Goal: Task Accomplishment & Management: Complete application form

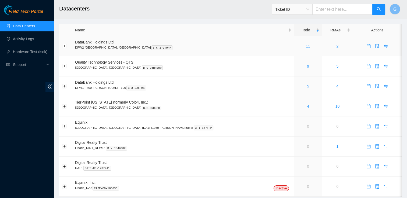
click at [103, 43] on span "DataBank Holdings Ltd." at bounding box center [94, 42] width 39 height 4
click at [305, 45] on link "11" at bounding box center [307, 46] width 4 height 4
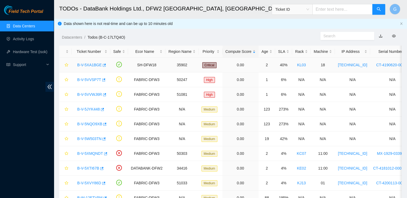
click at [87, 64] on link "B-V-5XA1BGE" at bounding box center [89, 65] width 24 height 4
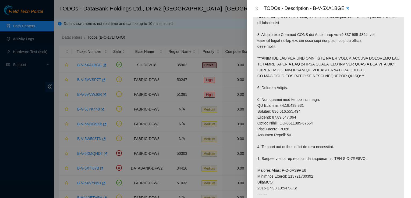
scroll to position [113, 0]
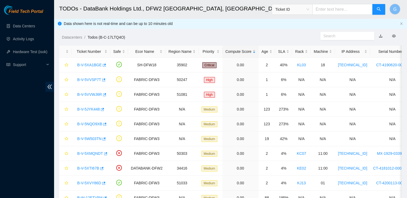
click at [239, 10] on h2 "TODOs - DataBank Holdings Ltd., DFW2 [GEOGRAPHIC_DATA], [GEOGRAPHIC_DATA]" at bounding box center [197, 8] width 277 height 17
click at [90, 78] on link "B-V-5VVSP7T" at bounding box center [89, 80] width 24 height 4
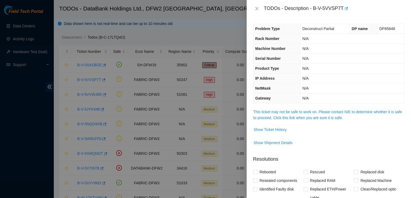
click at [304, 107] on div "Problem Type Deconstruct Partial DP name DP85848 Rack Number N/A Machine Number…" at bounding box center [328, 107] width 164 height 181
drag, startPoint x: 257, startPoint y: 8, endPoint x: 257, endPoint y: 5, distance: 3.1
click at [257, 5] on div "TODOs - Description - B-V-5VVSP7T" at bounding box center [328, 8] width 151 height 9
click at [255, 9] on icon "close" at bounding box center [256, 8] width 4 height 4
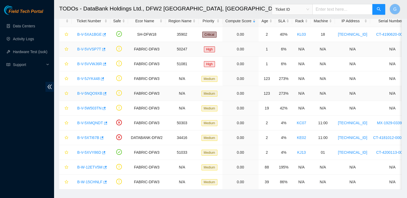
scroll to position [30, 0]
click at [91, 64] on link "B-V-5VVWJ6R" at bounding box center [89, 64] width 25 height 4
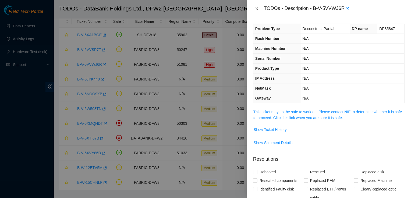
click at [258, 10] on icon "close" at bounding box center [256, 8] width 4 height 4
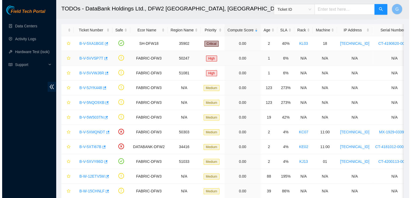
scroll to position [21, 0]
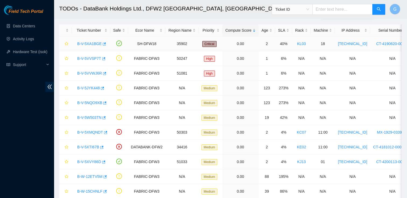
click at [94, 45] on link "B-V-5XA1BGE" at bounding box center [89, 44] width 24 height 4
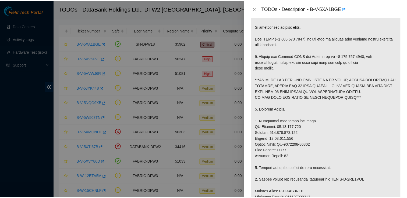
scroll to position [91, 0]
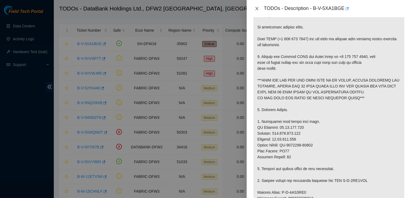
click at [260, 5] on div "TODOs - Description - B-V-5XA1BGE" at bounding box center [328, 8] width 151 height 9
click at [255, 9] on icon "close" at bounding box center [256, 8] width 4 height 4
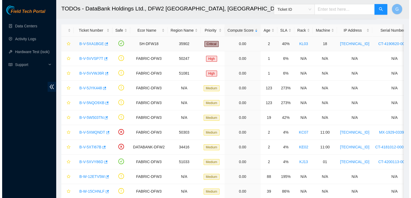
scroll to position [109, 0]
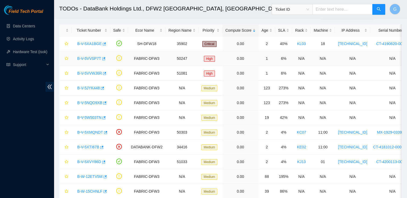
click at [91, 60] on link "B-V-5VVSP7T" at bounding box center [89, 58] width 24 height 4
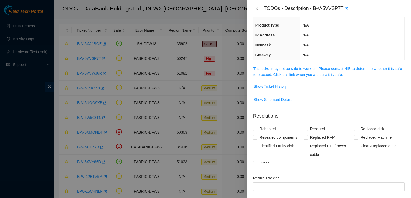
scroll to position [0, 0]
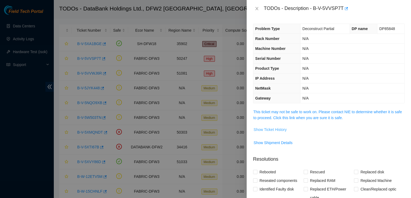
click at [281, 127] on span "Show Ticket History" at bounding box center [269, 130] width 33 height 6
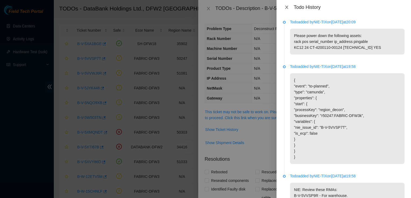
click at [288, 8] on icon "close" at bounding box center [286, 7] width 4 height 4
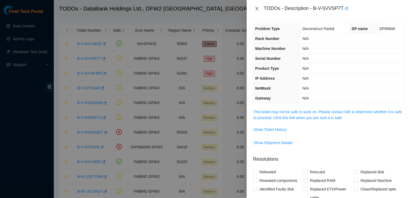
click at [255, 8] on icon "close" at bounding box center [256, 8] width 4 height 4
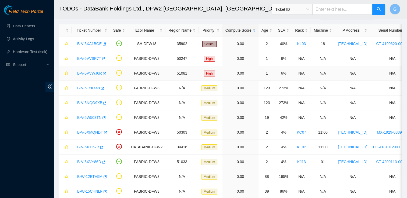
click at [97, 74] on link "B-V-5VVWJ6R" at bounding box center [89, 73] width 25 height 4
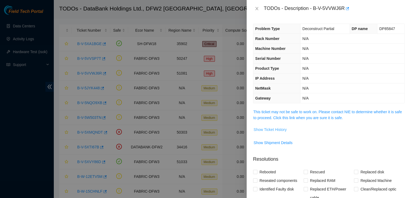
click at [278, 130] on span "Show Ticket History" at bounding box center [269, 130] width 33 height 6
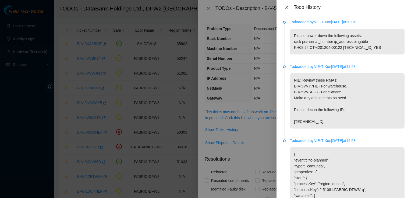
click at [287, 6] on icon "close" at bounding box center [286, 7] width 4 height 4
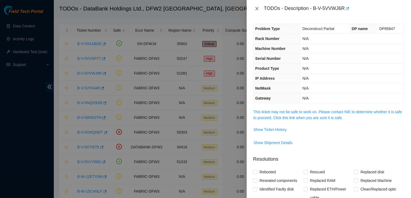
click at [255, 7] on icon "close" at bounding box center [256, 8] width 4 height 4
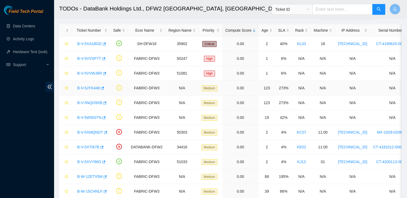
click at [95, 88] on link "B-V-5JYK448" at bounding box center [88, 88] width 23 height 4
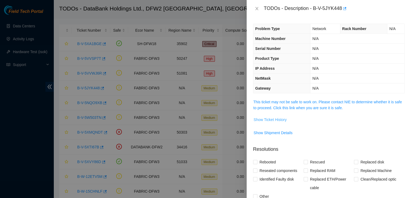
click at [269, 117] on span "Show Ticket History" at bounding box center [269, 120] width 33 height 6
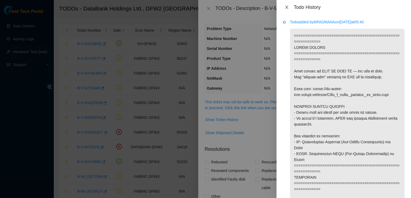
click at [285, 8] on icon "close" at bounding box center [286, 7] width 4 height 4
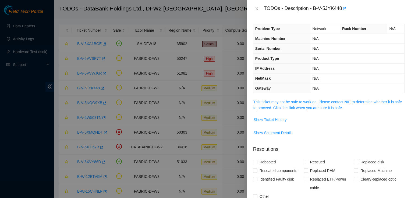
click at [271, 121] on span "Show Ticket History" at bounding box center [269, 120] width 33 height 6
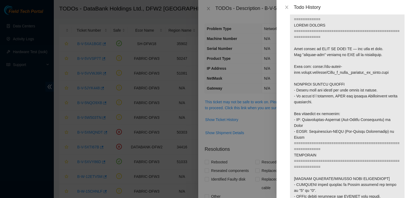
scroll to position [7, 0]
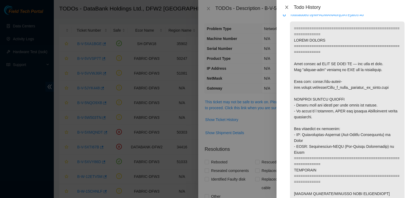
click at [287, 8] on icon "close" at bounding box center [286, 7] width 3 height 3
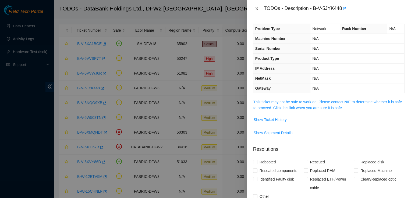
click at [254, 7] on icon "close" at bounding box center [256, 8] width 4 height 4
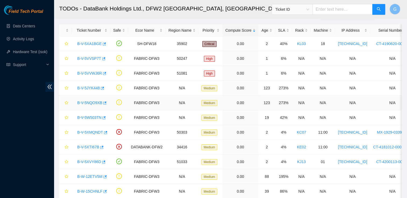
click at [92, 102] on link "B-V-5NQO9XB" at bounding box center [89, 103] width 25 height 4
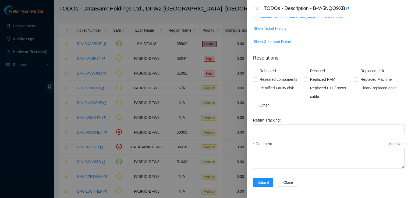
scroll to position [60, 0]
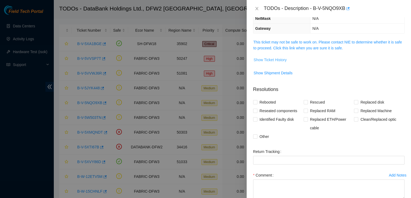
click at [279, 62] on span "Show Ticket History" at bounding box center [269, 60] width 33 height 6
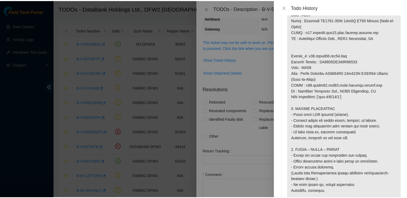
scroll to position [393, 0]
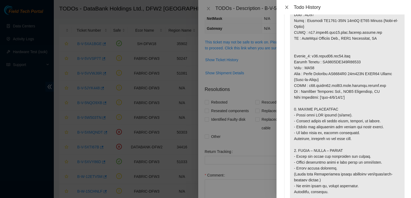
click at [287, 8] on icon "close" at bounding box center [286, 7] width 4 height 4
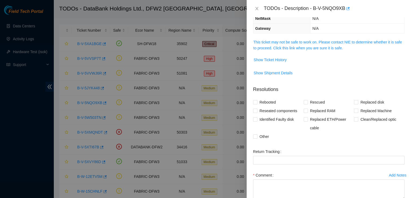
click at [94, 118] on div at bounding box center [205, 99] width 411 height 198
click at [255, 10] on icon "close" at bounding box center [256, 8] width 3 height 3
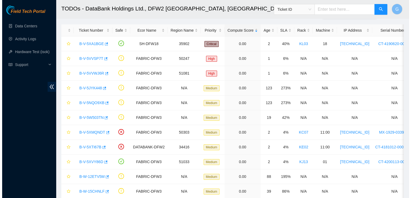
scroll to position [77, 0]
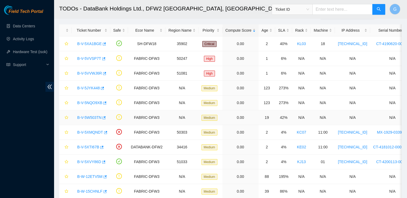
click at [85, 118] on link "B-V-5W503TN" at bounding box center [89, 118] width 24 height 4
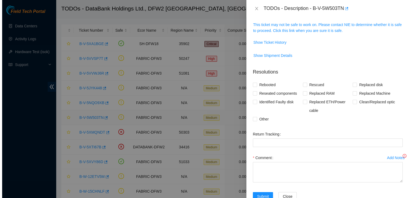
scroll to position [60, 0]
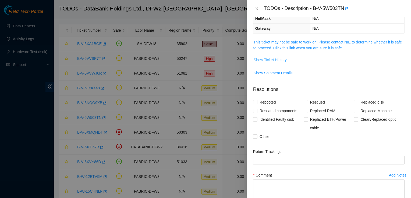
click at [270, 58] on span "Show Ticket History" at bounding box center [269, 60] width 33 height 6
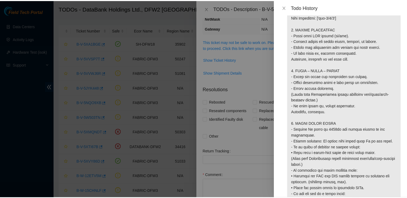
scroll to position [476, 0]
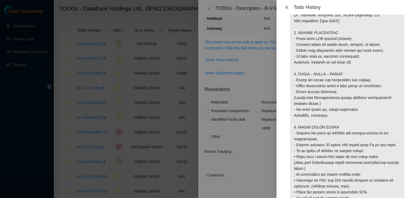
click at [288, 4] on div "Todo History" at bounding box center [343, 7] width 134 height 15
click at [286, 8] on icon "close" at bounding box center [286, 7] width 3 height 3
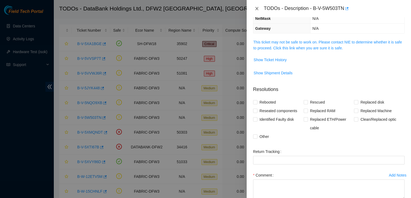
drag, startPoint x: 256, startPoint y: 10, endPoint x: 257, endPoint y: 7, distance: 3.0
click at [257, 7] on icon "close" at bounding box center [256, 8] width 4 height 4
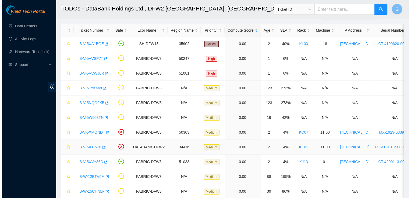
scroll to position [77, 0]
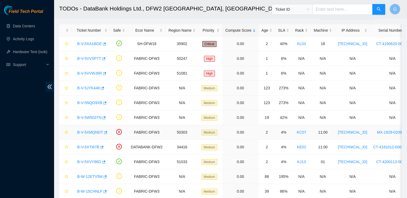
click at [94, 132] on link "B-V-5XMQNDT" at bounding box center [90, 132] width 26 height 4
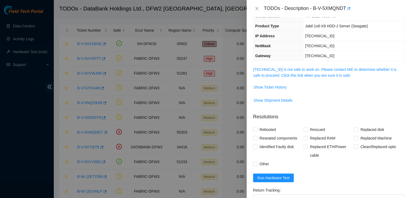
scroll to position [37, 0]
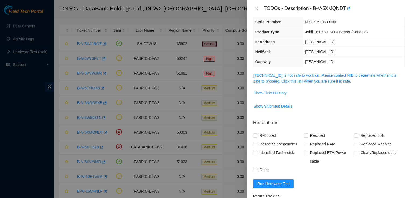
click at [277, 93] on span "Show Ticket History" at bounding box center [269, 93] width 33 height 6
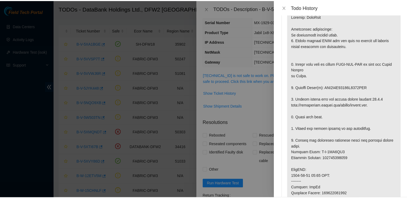
scroll to position [19, 0]
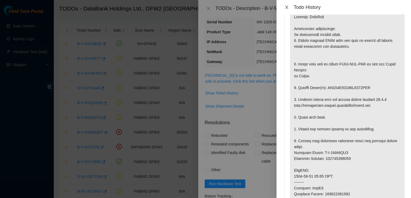
click at [286, 6] on icon "close" at bounding box center [286, 7] width 4 height 4
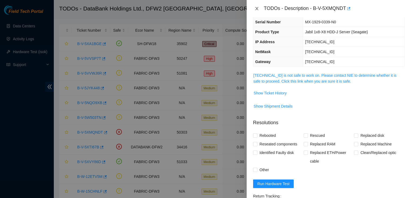
click at [255, 9] on icon "close" at bounding box center [256, 8] width 4 height 4
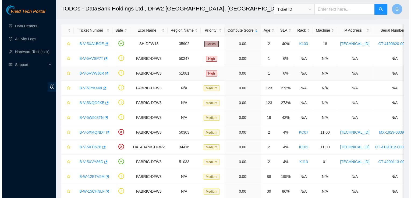
scroll to position [54, 0]
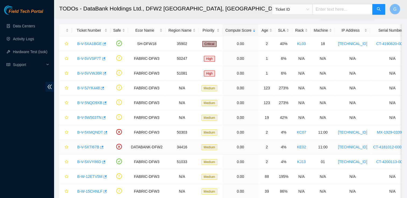
click at [91, 146] on link "B-V-5XTI67B" at bounding box center [88, 147] width 22 height 4
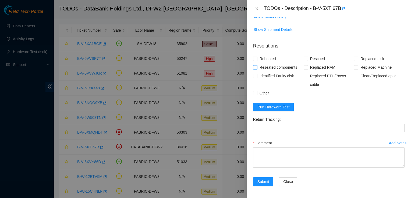
scroll to position [70, 0]
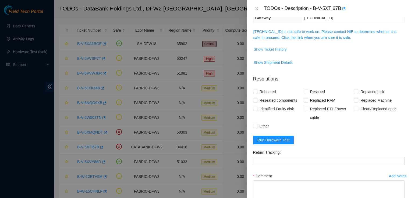
click at [281, 49] on span "Show Ticket History" at bounding box center [269, 49] width 33 height 6
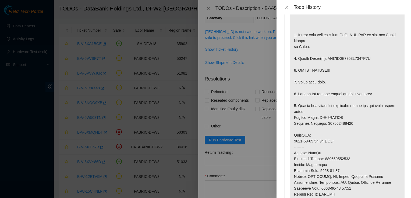
scroll to position [71, 0]
click at [286, 7] on icon "close" at bounding box center [286, 7] width 4 height 4
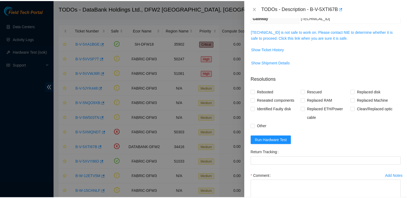
scroll to position [0, 0]
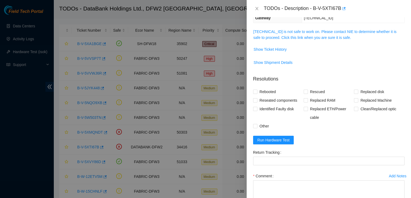
click at [99, 159] on div at bounding box center [205, 99] width 411 height 198
click at [257, 8] on icon "close" at bounding box center [256, 8] width 4 height 4
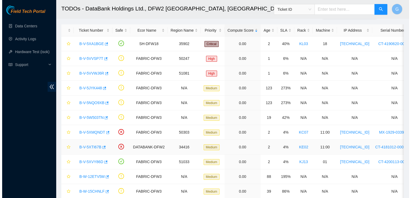
scroll to position [88, 0]
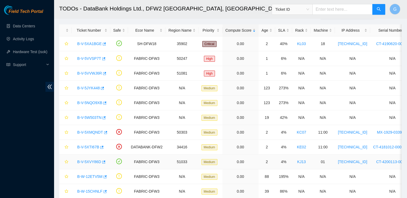
click at [90, 160] on link "B-V-5XVY86D" at bounding box center [89, 162] width 24 height 4
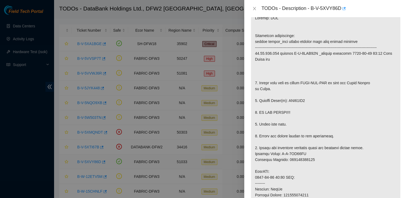
scroll to position [70, 0]
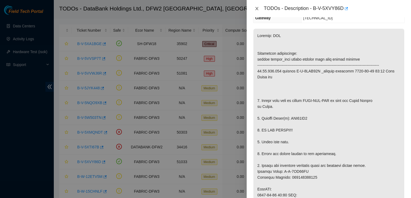
click at [257, 11] on button "Close" at bounding box center [257, 8] width 8 height 5
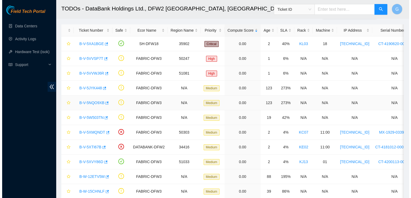
scroll to position [42, 0]
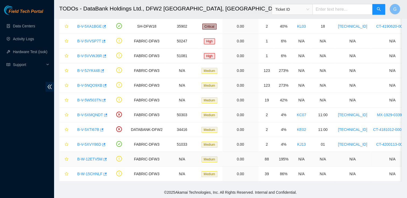
click at [81, 155] on div "B-W-12ETV5M" at bounding box center [90, 159] width 33 height 9
click at [81, 157] on link "B-W-12ETV5M" at bounding box center [89, 159] width 25 height 4
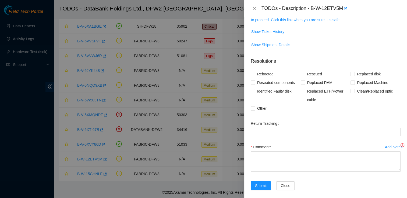
scroll to position [70, 0]
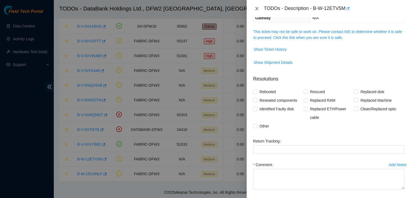
click at [254, 7] on button "Close" at bounding box center [257, 8] width 8 height 5
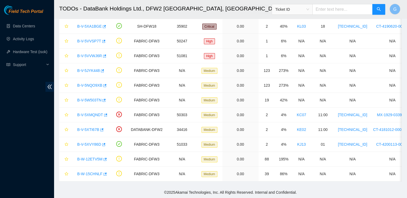
scroll to position [88, 0]
click at [309, 12] on span "Ticket ID" at bounding box center [292, 9] width 34 height 8
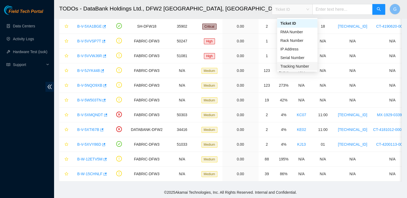
click at [302, 62] on div "Tracking Number" at bounding box center [297, 66] width 40 height 9
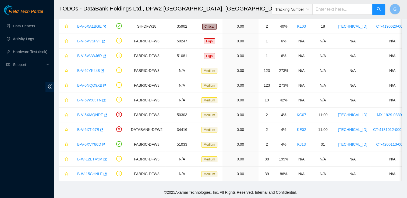
click at [324, 12] on input "text" at bounding box center [342, 9] width 60 height 11
type input "463470063740"
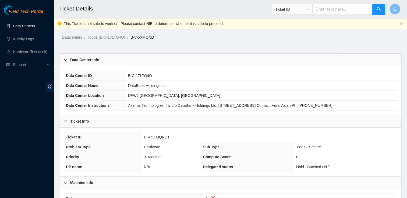
click at [35, 25] on link "Data Centers" at bounding box center [24, 26] width 22 height 4
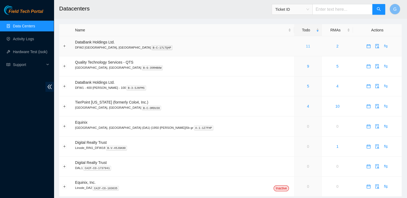
click at [305, 47] on link "11" at bounding box center [307, 46] width 4 height 4
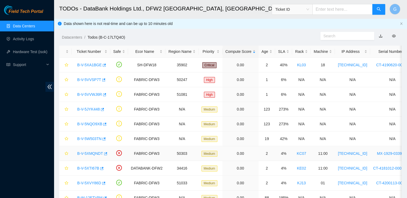
click at [91, 152] on link "B-V-5XMQNDT" at bounding box center [90, 154] width 26 height 4
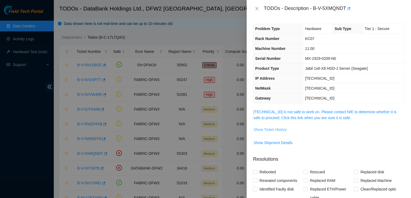
click at [281, 130] on span "Show Ticket History" at bounding box center [269, 130] width 33 height 6
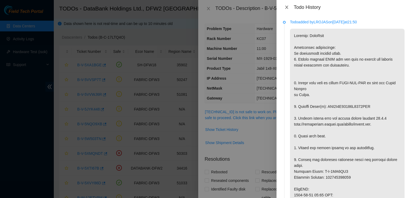
click at [287, 6] on icon "close" at bounding box center [286, 7] width 3 height 3
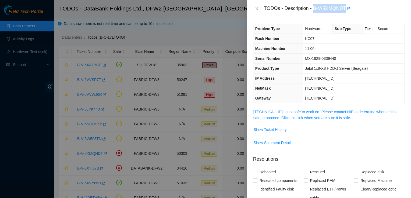
drag, startPoint x: 346, startPoint y: 9, endPoint x: 314, endPoint y: 8, distance: 32.3
click at [314, 8] on div "TODOs - Description - B-V-5XMQNDT" at bounding box center [334, 8] width 141 height 9
copy div "B-V-5XMQNDT"
click at [294, 3] on div "TODOs - Description - B-V-5XMQNDT" at bounding box center [328, 8] width 164 height 17
click at [328, 118] on link "23.55.177.152 is not safe to work on. Please contact NIE to determine whether i…" at bounding box center [324, 115] width 143 height 10
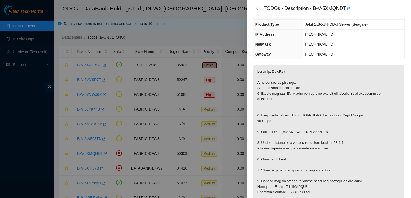
scroll to position [45, 0]
drag, startPoint x: 346, startPoint y: 6, endPoint x: 314, endPoint y: 13, distance: 33.3
click at [314, 13] on div "TODOs - Description - B-V-5XMQNDT" at bounding box center [328, 8] width 164 height 17
copy div "B-V-5XMQNDT"
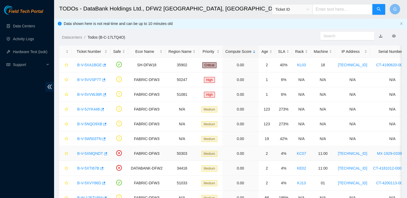
click at [94, 154] on link "B-V-5XMQNDT" at bounding box center [90, 154] width 26 height 4
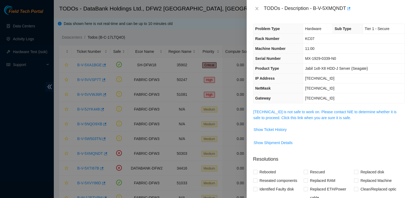
click at [313, 109] on span "23.55.177.152 is not safe to work on. Please contact NIE to determine whether i…" at bounding box center [328, 115] width 151 height 12
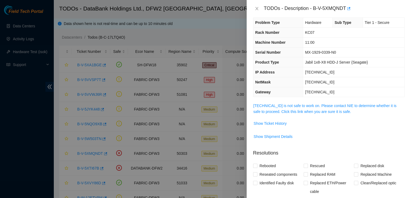
scroll to position [6, 0]
click at [298, 110] on link "23.55.177.152 is not safe to work on. Please contact NIE to determine whether i…" at bounding box center [324, 108] width 143 height 10
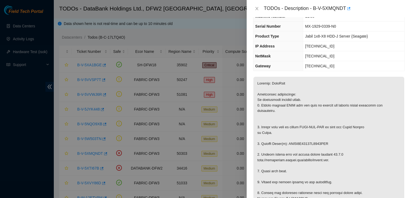
scroll to position [36, 0]
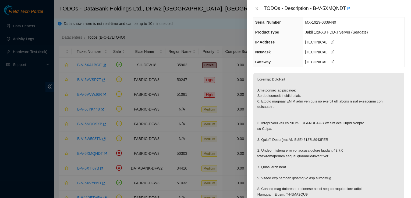
drag, startPoint x: 288, startPoint y: 138, endPoint x: 304, endPoint y: 139, distance: 15.9
copy p "WFK4F4L6"
click at [362, 66] on div "Problem Type Hardware Sub Type Tier 1 - Secure Rack Number KC07 Machine Number …" at bounding box center [328, 27] width 151 height 80
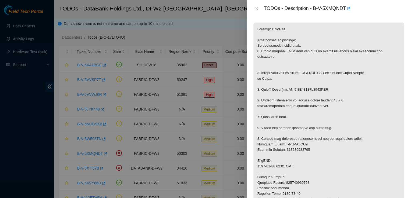
scroll to position [89, 0]
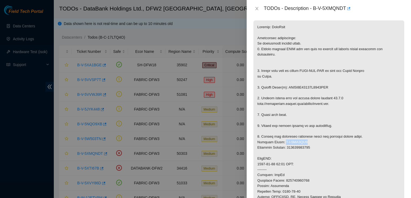
drag, startPoint x: 305, startPoint y: 141, endPoint x: 280, endPoint y: 142, distance: 25.6
click at [280, 142] on p at bounding box center [328, 158] width 151 height 277
copy p "B-V-5XT3OK7"
click at [363, 89] on p at bounding box center [328, 158] width 151 height 277
drag, startPoint x: 315, startPoint y: 147, endPoint x: 287, endPoint y: 147, distance: 27.9
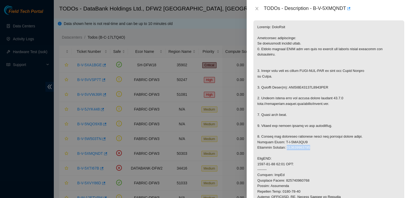
click at [287, 147] on p at bounding box center [328, 158] width 151 height 277
copy p "463470063740"
click at [361, 156] on p at bounding box center [328, 158] width 151 height 277
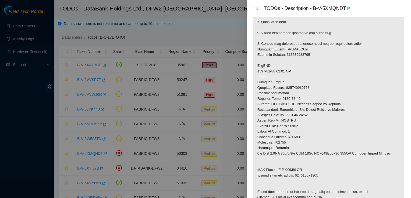
scroll to position [182, 0]
drag, startPoint x: 303, startPoint y: 170, endPoint x: 278, endPoint y: 170, distance: 24.7
click at [278, 170] on p at bounding box center [328, 65] width 151 height 277
copy p "B-V-5XT3OKG"
click at [356, 62] on p at bounding box center [328, 65] width 151 height 277
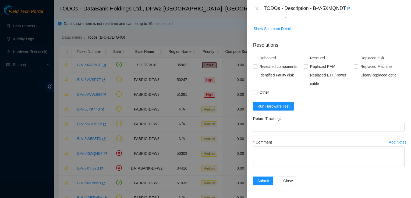
scroll to position [396, 0]
click at [255, 60] on input "Rebooted" at bounding box center [255, 58] width 4 height 4
checkbox input "true"
click at [304, 60] on input "Rescued" at bounding box center [305, 58] width 4 height 4
checkbox input "true"
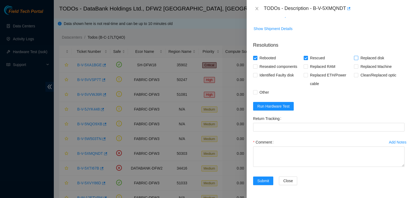
click at [354, 60] on input "Replaced disk" at bounding box center [356, 58] width 4 height 4
checkbox input "true"
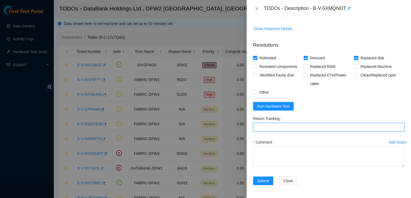
click at [305, 125] on Tracking "Return Tracking" at bounding box center [328, 127] width 151 height 9
click at [294, 126] on Tracking "Return Tracking" at bounding box center [328, 127] width 151 height 9
paste Tracking "463470063751"
type Tracking "463470063751"
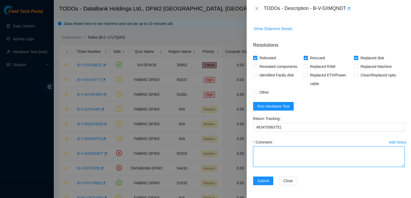
click at [299, 157] on textarea "Comment" at bounding box center [328, 157] width 151 height 20
click at [257, 151] on textarea "contacted nocc approval for safe to work. Verified SN of disk to replace. Power…" at bounding box center [328, 157] width 151 height 20
click at [283, 150] on textarea "Contacted nocc approval for safe to work. Verified SN of disk to replace. Power…" at bounding box center [328, 157] width 151 height 20
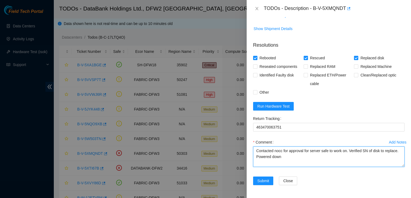
click at [311, 157] on textarea "Contacted nocc for approval for server safe to work on. Verified SN of disk to …" at bounding box center [328, 157] width 151 height 20
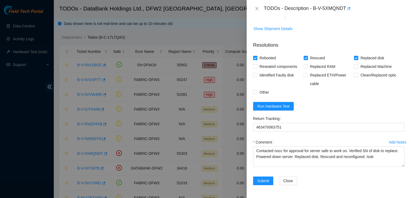
scroll to position [387, 0]
click at [282, 109] on span "Run Hardware Test" at bounding box center [273, 106] width 32 height 6
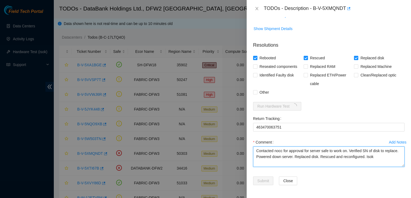
click at [321, 166] on textarea "Contacted nocc for approval for server safe to work on. Verified SN of disk to …" at bounding box center [328, 157] width 151 height 20
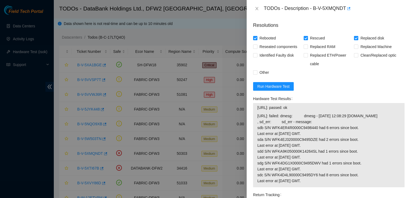
scroll to position [403, 0]
drag, startPoint x: 305, startPoint y: 129, endPoint x: 256, endPoint y: 132, distance: 49.5
click at [256, 132] on div "23.55.177.152: passed: ok 23.55.177.153: failed: dmesg: dmesg - Oct 13 12:08:29…" at bounding box center [328, 145] width 151 height 84
copy tbody "23.55.177.152: passed: ok"
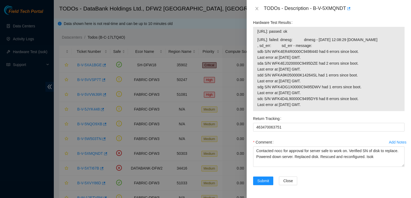
scroll to position [506, 0]
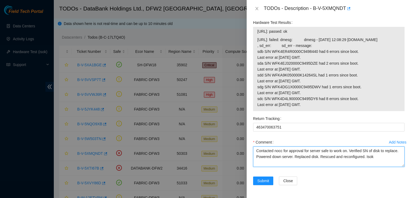
click at [391, 158] on textarea "Contacted nocc for approval for server safe to work on. Verified SN of disk to …" at bounding box center [328, 157] width 151 height 20
paste textarea "23.55.177.152: passed: ok"
click at [341, 166] on textarea "Contacted nocc for approval for server safe to work on. Verified SN of disk to …" at bounding box center [328, 157] width 151 height 20
paste textarea "Ticket: B-V-5XMQNDT New SN: WFKA7961 Old SN: WFK4F4L6 Service Order: B-V-5XT3OK…"
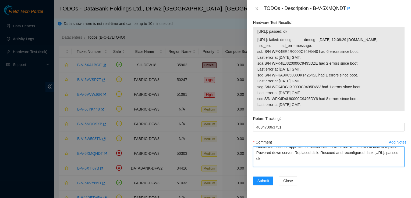
scroll to position [0, 0]
click at [328, 153] on textarea "Contacted nocc for approval for server safe to work on. Verified SN of disk to …" at bounding box center [328, 157] width 151 height 20
click at [322, 155] on textarea "Contacted nocc for approval to work on. Verified SN of disk to replace. Powered…" at bounding box center [328, 157] width 151 height 20
click at [321, 153] on textarea "Contacted nocc for approval to work on. Verified SN of disk to replace. Powered…" at bounding box center [328, 157] width 151 height 20
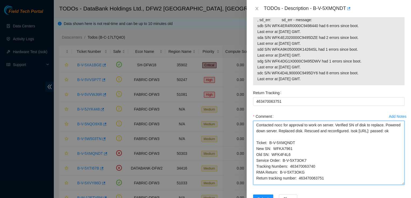
drag, startPoint x: 400, startPoint y: 168, endPoint x: 408, endPoint y: 212, distance: 44.7
click at [408, 198] on html "Field Tech Portal Data Centers Activity Logs Hardware Test (isok) Support TODOs…" at bounding box center [205, 99] width 411 height 198
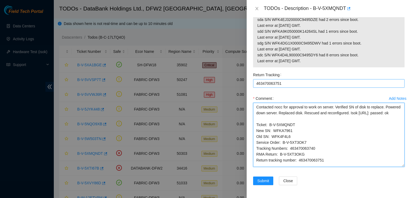
scroll to position [550, 0]
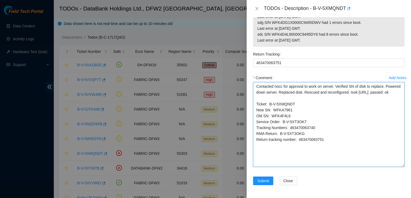
drag, startPoint x: 398, startPoint y: 166, endPoint x: 403, endPoint y: 186, distance: 21.4
click at [403, 186] on div "Problem Type Hardware Sub Type Tier 1 - Secure Rack Number KC07 Machine Number …" at bounding box center [328, 107] width 164 height 181
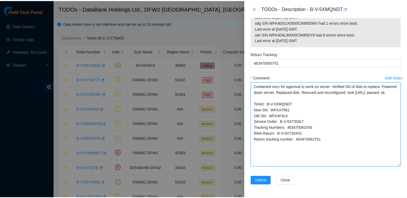
scroll to position [571, 0]
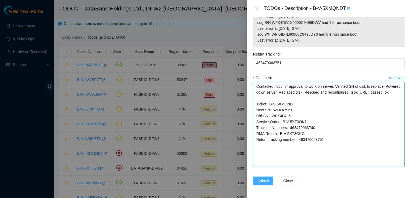
type textarea "Contacted nocc for approval to work on server. Verified SN of disk to replace. …"
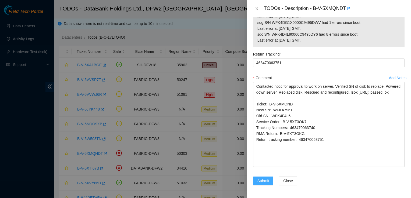
click at [264, 180] on span "Submit" at bounding box center [263, 181] width 12 height 6
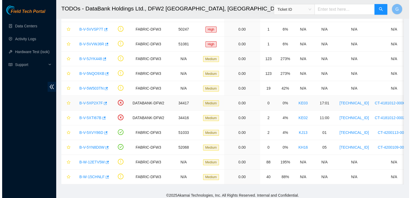
scroll to position [54, 0]
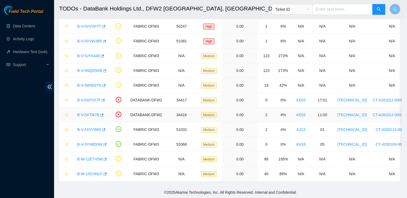
click at [88, 113] on link "B-V-5XTI67B" at bounding box center [88, 115] width 22 height 4
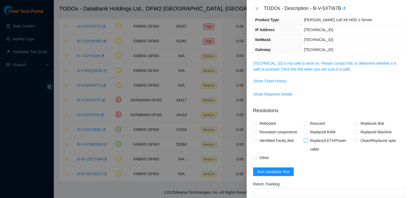
scroll to position [0, 0]
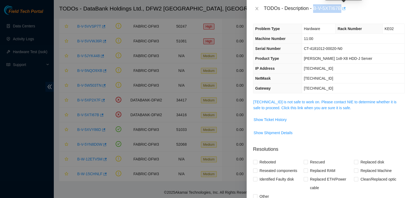
drag, startPoint x: 314, startPoint y: 9, endPoint x: 343, endPoint y: 12, distance: 29.4
click at [343, 12] on div "TODOs - Description - B-V-5XTI67B" at bounding box center [334, 8] width 141 height 9
copy div "B-V-5XTI67B"
click at [336, 40] on td "11:00" at bounding box center [352, 39] width 102 height 10
click at [219, 105] on div at bounding box center [205, 99] width 411 height 198
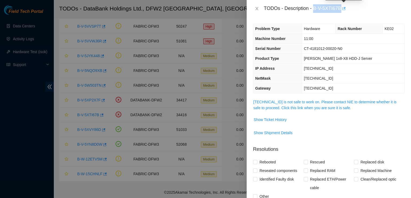
drag, startPoint x: 314, startPoint y: 8, endPoint x: 341, endPoint y: 7, distance: 27.1
click at [341, 7] on div "TODOs - Description - B-V-5XTI67B" at bounding box center [334, 8] width 141 height 9
copy div "B-V-5XTI67B"
click at [349, 81] on td "255.255.255.0" at bounding box center [352, 79] width 102 height 10
click at [323, 103] on link "184.31.0.24 is not safe to work on. Please contact NIE to determine whether it …" at bounding box center [324, 105] width 143 height 10
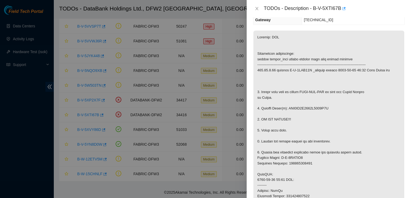
scroll to position [76, 0]
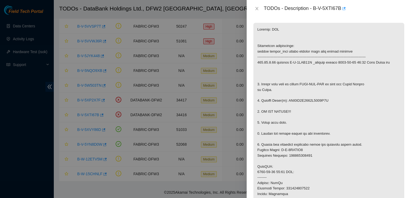
click at [306, 147] on p at bounding box center [328, 164] width 151 height 282
drag, startPoint x: 306, startPoint y: 147, endPoint x: 294, endPoint y: 150, distance: 12.3
click at [294, 150] on p at bounding box center [328, 164] width 151 height 282
drag, startPoint x: 294, startPoint y: 150, endPoint x: 301, endPoint y: 152, distance: 7.3
click at [301, 152] on p at bounding box center [328, 164] width 151 height 282
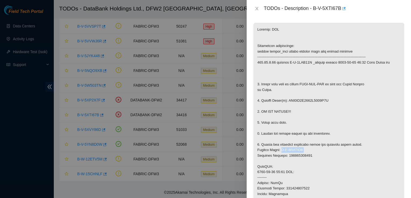
drag, startPoint x: 303, startPoint y: 150, endPoint x: 279, endPoint y: 151, distance: 23.7
click at [279, 151] on p at bounding box center [328, 164] width 151 height 282
copy p "B-V-5XTOVO7"
click at [332, 109] on p at bounding box center [328, 164] width 151 height 282
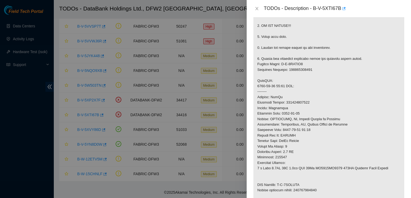
scroll to position [166, 0]
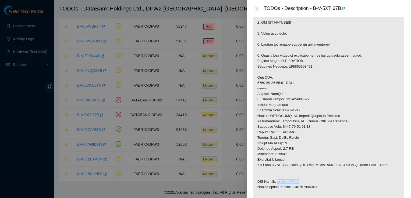
drag, startPoint x: 300, startPoint y: 182, endPoint x: 278, endPoint y: 181, distance: 22.6
click at [278, 181] on p at bounding box center [328, 75] width 151 height 282
copy p "B-V-5XTOVOG"
click at [324, 136] on p at bounding box center [328, 75] width 151 height 282
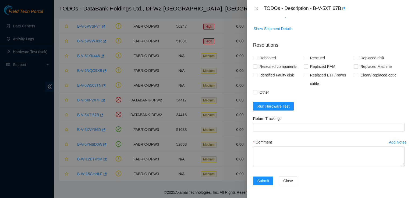
scroll to position [400, 0]
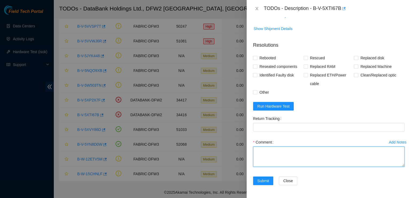
click at [303, 156] on textarea "Comment" at bounding box center [328, 157] width 151 height 20
paste textarea "Ticket: B-V-5XTI67B New SN: WFKA8AQ4 Old SN: WFK0QV2Q Service Order: B-V-5XTOVO…"
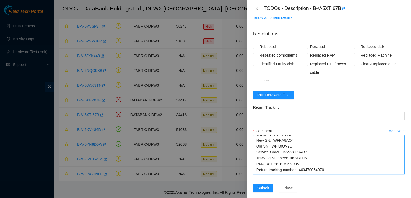
scroll to position [0, 0]
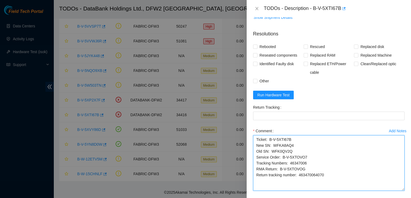
drag, startPoint x: 397, startPoint y: 177, endPoint x: 397, endPoint y: 212, distance: 35.5
click at [397, 145] on html "Field Tech Portal Data Centers Activity Logs Hardware Test (isok) Support TODOs…" at bounding box center [205, 46] width 411 height 198
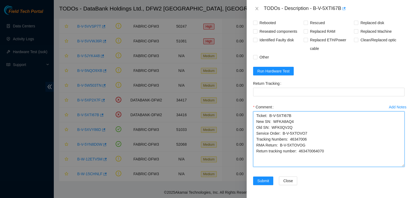
scroll to position [435, 0]
drag, startPoint x: 328, startPoint y: 150, endPoint x: 298, endPoint y: 152, distance: 29.7
click at [298, 152] on textarea "Ticket: B-V-5XTI67B New SN: WFKA8AQ4 Old SN: WFK0QV2Q Service Order: B-V-5XTOVO…" at bounding box center [328, 140] width 151 height 56
type textarea "Ticket: B-V-5XTI67B New SN: WFKA8AQ4 Old SN: WFK0QV2Q Service Order: B-V-5XTOVO…"
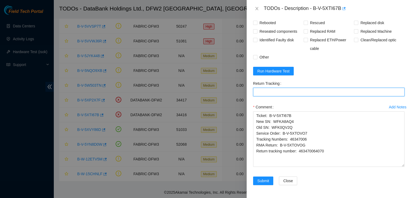
click at [275, 90] on Tracking "Return Tracking" at bounding box center [328, 92] width 151 height 9
paste Tracking "463470064070"
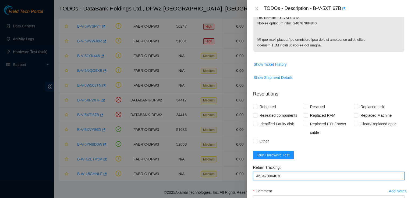
scroll to position [329, 0]
type Tracking "463470064070"
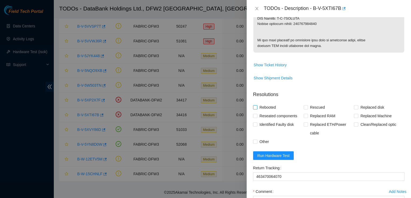
click at [256, 109] on input "Rebooted" at bounding box center [255, 107] width 4 height 4
checkbox input "true"
click at [349, 112] on div "Rescued" at bounding box center [328, 107] width 51 height 9
click at [355, 110] on span at bounding box center [356, 107] width 4 height 4
click at [355, 109] on input "Replaced disk" at bounding box center [356, 107] width 4 height 4
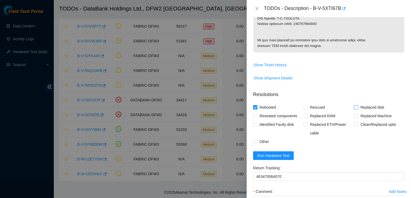
checkbox input "true"
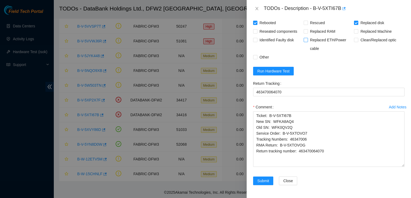
scroll to position [433, 0]
click at [254, 58] on input "Other" at bounding box center [255, 57] width 4 height 4
checkbox input "true"
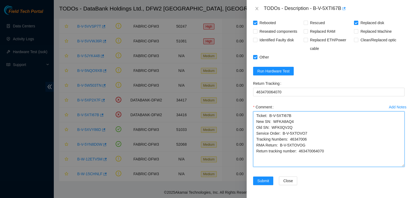
click at [254, 127] on textarea "Ticket: B-V-5XTI67B New SN: WFKA8AQ4 Old SN: WFK0QV2Q Service Order: B-V-5XTOVO…" at bounding box center [328, 140] width 151 height 56
click at [262, 128] on textarea "Ticket: B-V-5XTI67B New SN: WFKA8AQ4 Old SN: WFK0QV2Q Service Order: B-V-5XTOVO…" at bounding box center [328, 140] width 151 height 56
click at [284, 128] on textarea "Ticket: B-V-5XTI67B New SN: WFKA8AQ4 Old SN: WFK0QV2Q Service Order: B-V-5XTOVO…" at bounding box center [328, 140] width 151 height 56
paste textarea "Contacted nocc for approval to work on server. Verified SN of disk to replace. …"
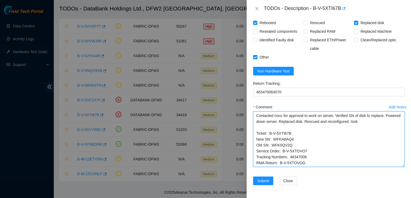
click at [361, 134] on textarea "Contacted nocc for approval to work on server. Verified SN of disk to replace. …" at bounding box center [328, 140] width 151 height 56
click at [317, 136] on textarea "Contacted nocc for approval to work on server. Verified SN of disk to replace. …" at bounding box center [328, 140] width 151 height 56
click at [358, 136] on textarea "Contacted nocc for approval to work on server. Verified SN of disk to replace. …" at bounding box center [328, 140] width 151 height 56
type textarea "Contacted nocc for approval to work on server. Verified SN of disk to replace. …"
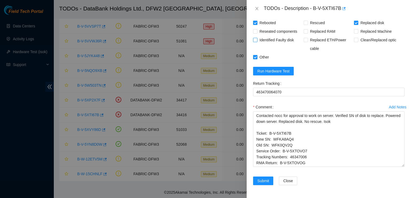
click at [256, 42] on input "Identified Faulty disk" at bounding box center [255, 40] width 4 height 4
checkbox input "true"
click at [267, 74] on span "Run Hardware Test" at bounding box center [273, 71] width 32 height 6
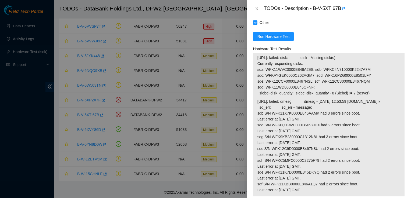
scroll to position [440, 0]
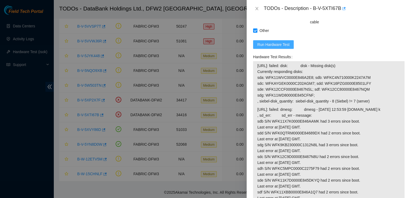
click at [276, 48] on span "Run Hardware Test" at bounding box center [273, 45] width 32 height 6
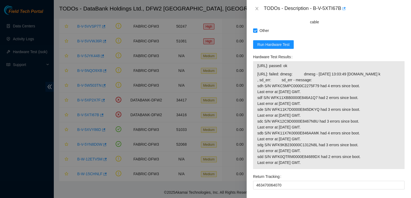
drag, startPoint x: 303, startPoint y: 85, endPoint x: 258, endPoint y: 89, distance: 45.5
click at [258, 69] on span "184.31.0.24: passed: ok" at bounding box center [328, 66] width 143 height 6
copy span "184.31.0.24: passed: ok"
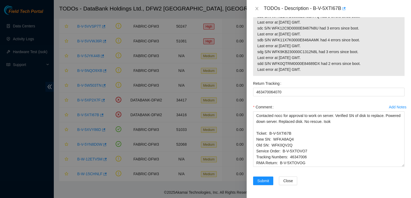
scroll to position [561, 0]
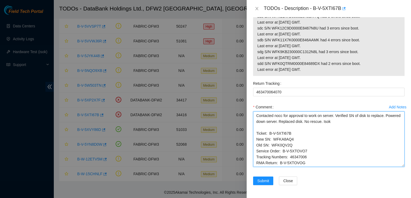
paste textarea "184.31.0.24: passed: ok"
type textarea "Contacted nocc for approval to work on server. Verified SN of disk to replace. …"
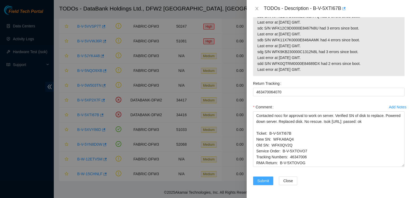
click at [267, 180] on span "Submit" at bounding box center [263, 181] width 12 height 6
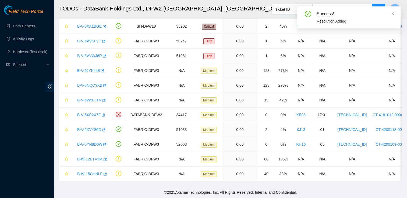
scroll to position [42, 0]
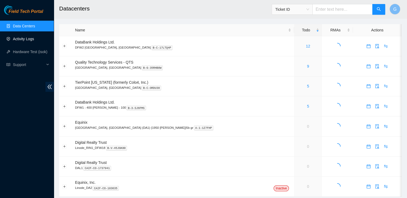
click at [33, 39] on link "Activity Logs" at bounding box center [23, 39] width 21 height 4
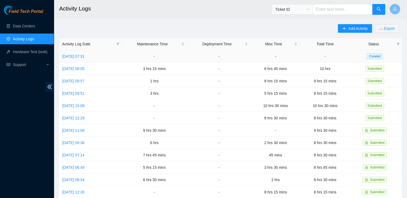
click at [90, 53] on td "[DATE] 07:31" at bounding box center [90, 56] width 62 height 12
click at [84, 57] on link "[DATE] 07:31" at bounding box center [73, 56] width 22 height 4
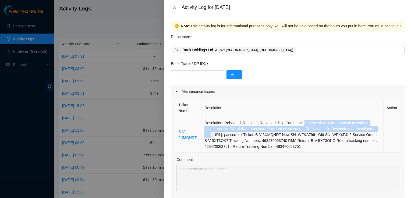
drag, startPoint x: 300, startPoint y: 123, endPoint x: 210, endPoint y: 135, distance: 91.1
click at [210, 135] on td "Resolution: Rebooted, Rescued, Replaced disk, Comment: Contacted nocc for appro…" at bounding box center [292, 135] width 182 height 36
copy td "Contacted nocc for approval to work on server. Verified SN of disk to replace. …"
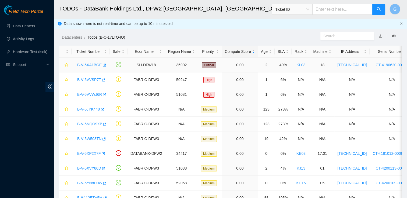
click at [88, 66] on link "B-V-5XA1BGE" at bounding box center [89, 65] width 24 height 4
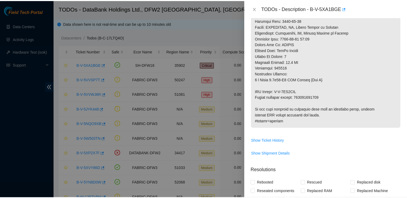
scroll to position [321, 0]
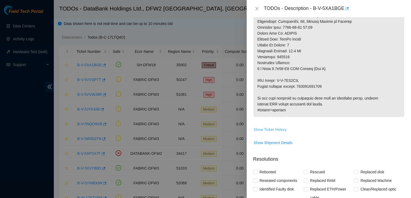
click at [285, 131] on span "Show Ticket History" at bounding box center [269, 130] width 33 height 6
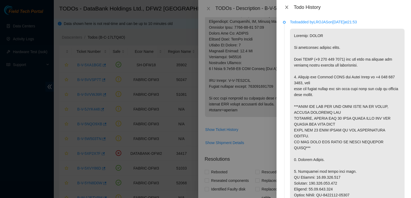
click at [289, 6] on button "Close" at bounding box center [287, 7] width 8 height 5
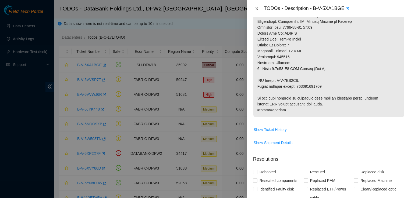
click at [257, 8] on icon "close" at bounding box center [256, 8] width 3 height 3
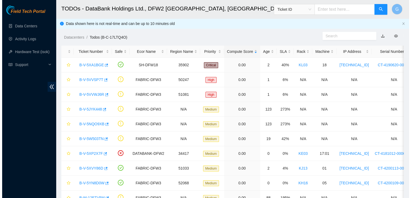
scroll to position [156, 0]
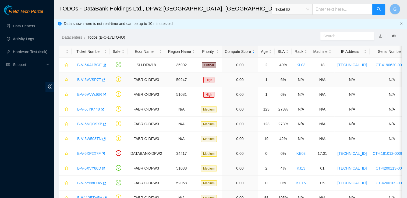
click at [82, 78] on link "B-V-5VVSP7T" at bounding box center [89, 80] width 24 height 4
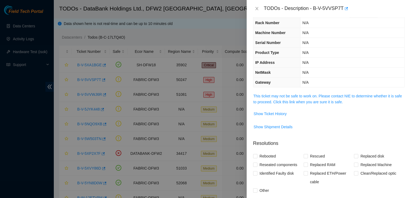
scroll to position [0, 0]
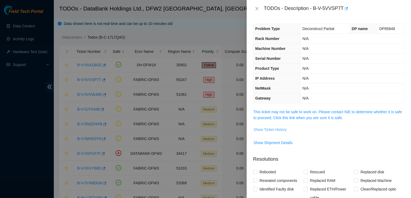
click at [265, 130] on span "Show Ticket History" at bounding box center [269, 130] width 33 height 6
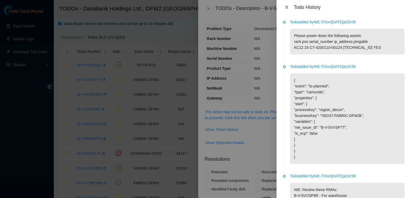
click at [287, 8] on icon "close" at bounding box center [286, 7] width 3 height 3
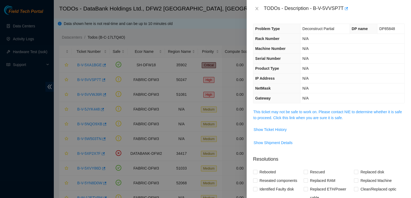
click at [216, 29] on div at bounding box center [205, 99] width 411 height 198
click at [256, 8] on icon "close" at bounding box center [256, 8] width 3 height 3
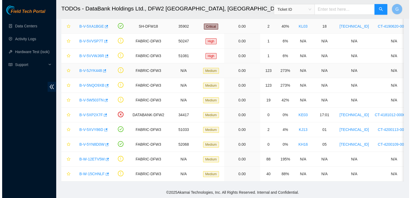
scroll to position [34, 0]
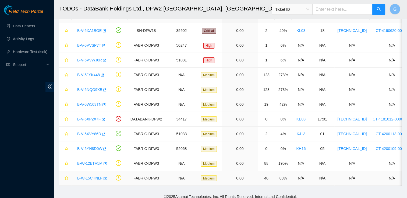
click at [95, 177] on link "B-W-15CHNLF" at bounding box center [89, 178] width 25 height 4
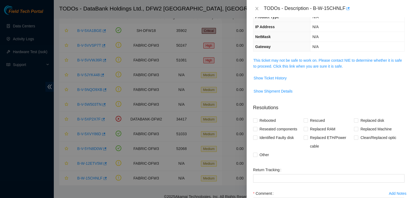
scroll to position [32, 0]
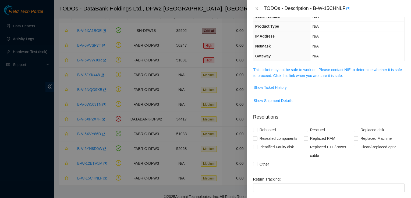
click at [288, 72] on span "This ticket may not be safe to work on. Please contact NIE to determine whether…" at bounding box center [328, 73] width 151 height 12
click at [300, 77] on link "This ticket may not be safe to work on. Please contact NIE to determine whether…" at bounding box center [327, 73] width 148 height 10
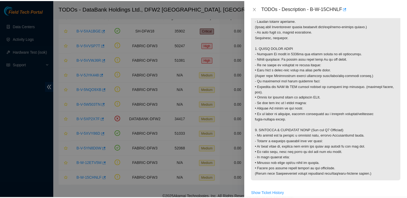
scroll to position [469, 0]
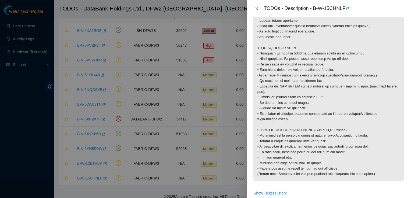
click at [256, 10] on icon "close" at bounding box center [256, 8] width 4 height 4
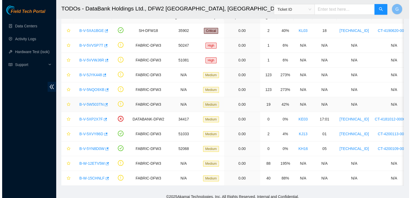
scroll to position [110, 0]
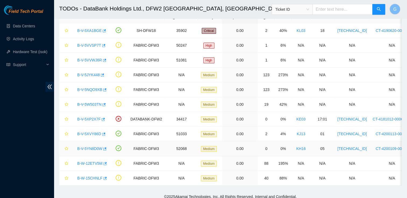
click at [95, 154] on td "B-V-5YN8D0W" at bounding box center [90, 149] width 38 height 15
click at [96, 150] on link "B-V-5YN8D0W" at bounding box center [89, 149] width 25 height 4
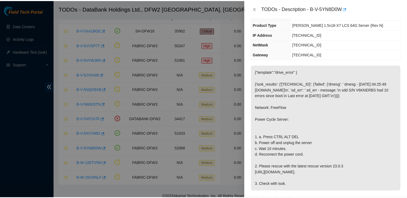
scroll to position [0, 0]
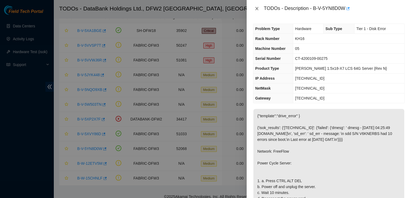
click at [257, 8] on icon "close" at bounding box center [256, 8] width 4 height 4
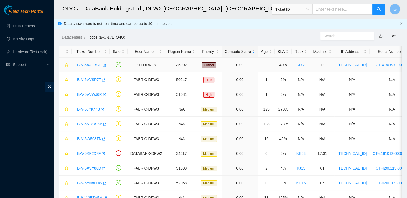
click at [82, 66] on link "B-V-5XA1BGE" at bounding box center [89, 65] width 24 height 4
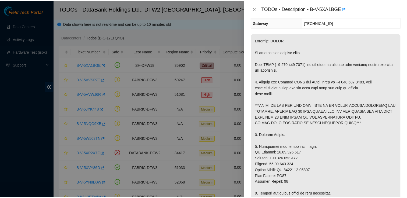
scroll to position [62, 0]
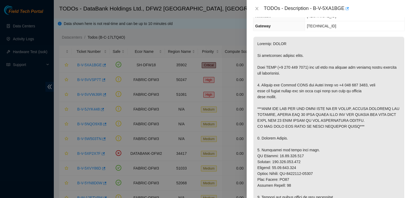
click at [257, 10] on icon "close" at bounding box center [256, 8] width 3 height 3
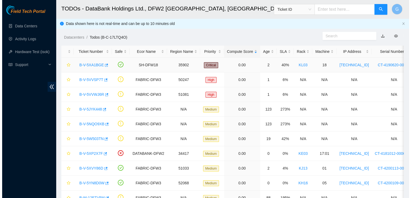
scroll to position [80, 0]
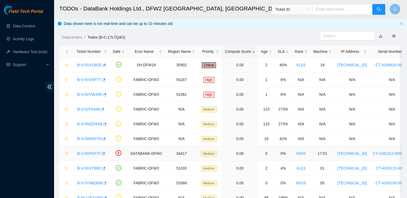
click at [88, 153] on link "B-V-5XP2X7F" at bounding box center [88, 154] width 23 height 4
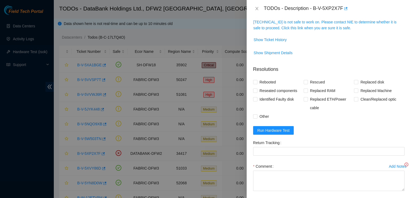
scroll to position [62, 0]
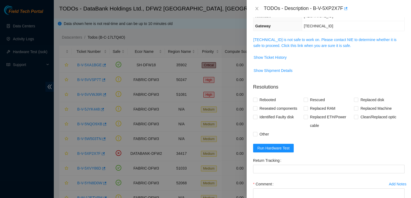
drag, startPoint x: 98, startPoint y: 155, endPoint x: 311, endPoint y: 63, distance: 231.9
click at [311, 63] on td "Show Ticket History" at bounding box center [328, 59] width 151 height 13
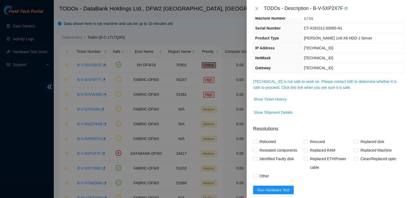
scroll to position [20, 0]
click at [316, 84] on link "[TECHNICAL_ID] is not safe to work on. Please contact NIE to determine whether …" at bounding box center [324, 85] width 143 height 10
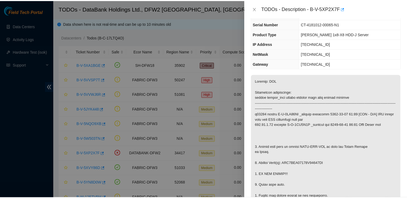
scroll to position [24, 0]
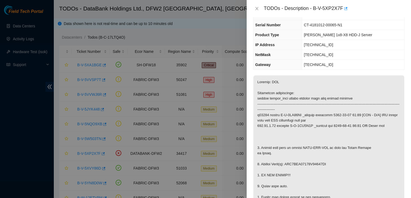
click at [363, 70] on div "Problem Type Hardware Rack Number KE03 Machine Number 17:01 Serial Number CT-41…" at bounding box center [328, 107] width 164 height 181
click at [256, 11] on button "Close" at bounding box center [257, 8] width 8 height 5
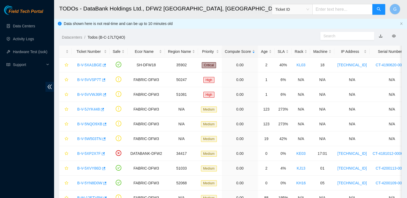
scroll to position [30, 0]
click at [94, 152] on link "B-V-5XP2X7F" at bounding box center [88, 154] width 23 height 4
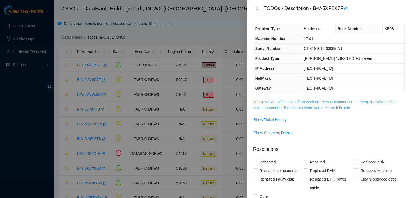
click at [320, 106] on link "[TECHNICAL_ID] is not safe to work on. Please contact NIE to determine whether …" at bounding box center [324, 105] width 143 height 10
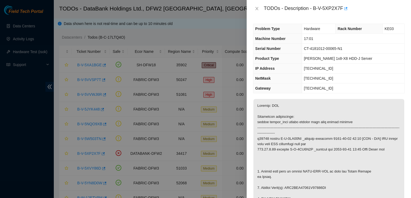
click at [257, 7] on icon "close" at bounding box center [256, 8] width 4 height 4
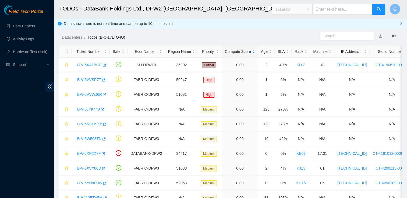
click at [312, 8] on div "Ticket ID" at bounding box center [292, 9] width 40 height 9
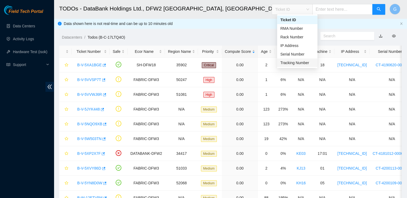
click at [301, 65] on div "Tracking Number" at bounding box center [297, 63] width 34 height 6
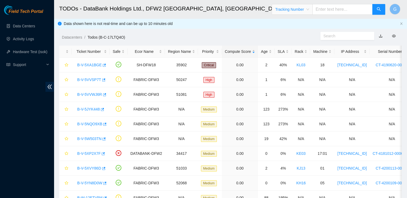
click at [327, 13] on input "text" at bounding box center [342, 9] width 60 height 11
type input "463470063681"
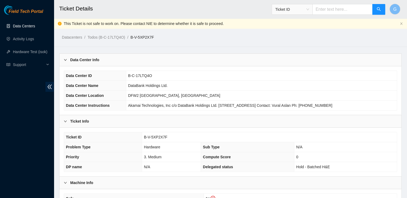
click at [35, 24] on link "Data Centers" at bounding box center [24, 26] width 22 height 4
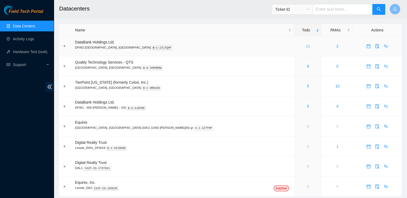
click at [305, 46] on link "11" at bounding box center [307, 46] width 4 height 4
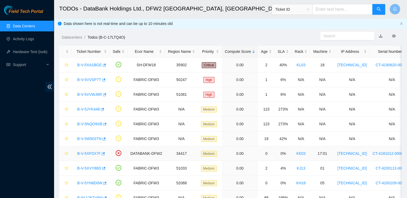
click at [88, 154] on link "B-V-5XP2X7F" at bounding box center [88, 154] width 23 height 4
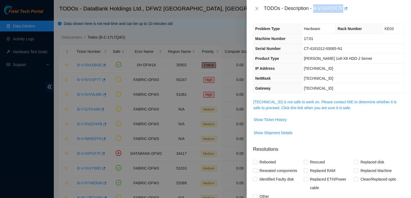
drag, startPoint x: 342, startPoint y: 10, endPoint x: 314, endPoint y: 4, distance: 27.7
click at [314, 4] on div "TODOs - Description - B-V-5XP2X7F" at bounding box center [334, 8] width 141 height 9
copy div "B-V-5XP2X7F"
click at [256, 8] on icon "close" at bounding box center [256, 8] width 4 height 4
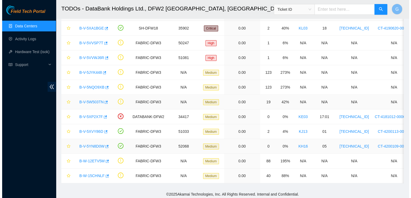
scroll to position [35, 0]
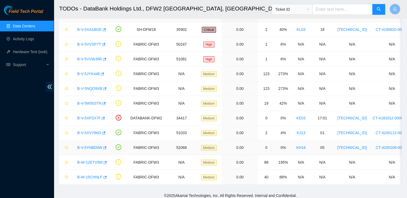
click at [93, 148] on link "B-V-5YN8D0W" at bounding box center [89, 148] width 25 height 4
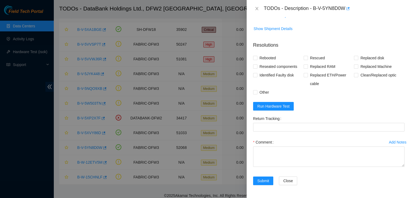
scroll to position [248, 0]
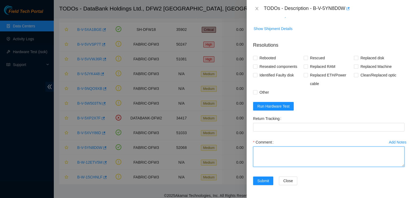
click at [274, 167] on textarea "Comment" at bounding box center [328, 157] width 151 height 20
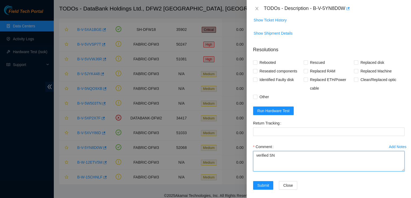
scroll to position [228, 0]
click at [257, 171] on textarea "verified SN" at bounding box center [328, 161] width 151 height 20
click at [279, 171] on textarea "Verified SN" at bounding box center [328, 161] width 151 height 20
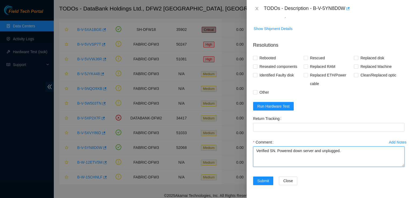
scroll to position [245, 0]
drag, startPoint x: 333, startPoint y: 170, endPoint x: 320, endPoint y: 170, distance: 12.6
click at [320, 167] on textarea "Verified SN. Powered down server and unplugged." at bounding box center [328, 157] width 151 height 20
click at [347, 160] on textarea "Verified SN. Powered down server and unplugged." at bounding box center [328, 157] width 151 height 20
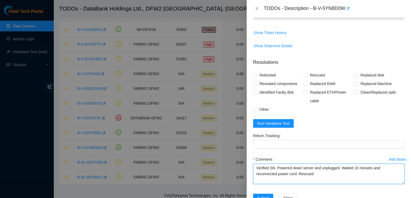
scroll to position [217, 0]
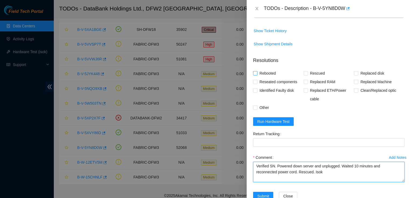
type textarea "Verified SN. Powered down server and unplugged. Waited 10 minutes and reconnect…"
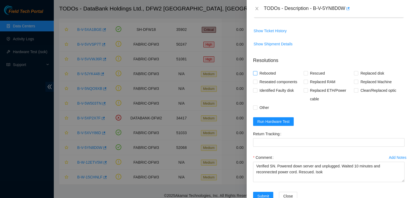
click at [256, 75] on input "Rebooted" at bounding box center [255, 73] width 4 height 4
checkbox input "true"
click at [304, 75] on input "Rescued" at bounding box center [305, 73] width 4 height 4
checkbox input "true"
click at [255, 109] on input "Other" at bounding box center [255, 108] width 4 height 4
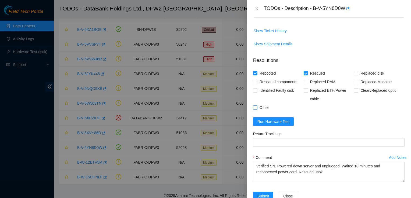
checkbox input "true"
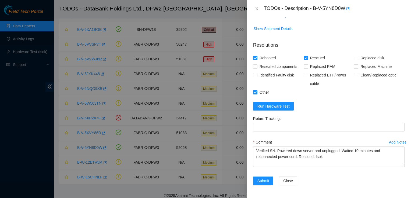
scroll to position [255, 0]
click at [211, 98] on div at bounding box center [205, 99] width 411 height 198
click at [275, 109] on span "Run Hardware Test" at bounding box center [273, 106] width 32 height 6
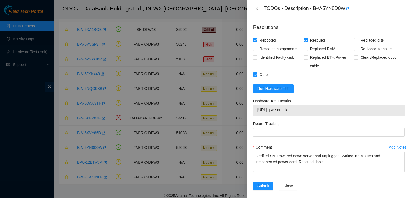
drag, startPoint x: 309, startPoint y: 135, endPoint x: 274, endPoint y: 129, distance: 35.4
click at [274, 116] on div "184.25.238.198: passed: ok" at bounding box center [328, 110] width 151 height 11
copy tbody "184.25.238.198: passed: ok"
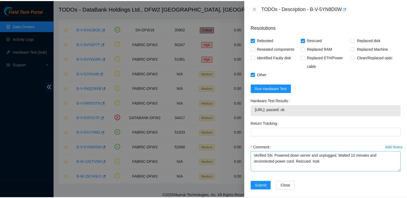
scroll to position [278, 0]
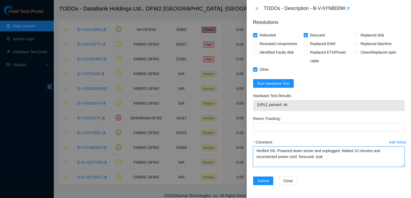
click at [333, 159] on textarea "Verified SN. Powered down server and unplugged. Waited 10 minutes and reconnect…" at bounding box center [328, 157] width 151 height 20
paste textarea "184.25.238.198: passed: ok"
click at [311, 157] on textarea "Verified SN. Powered down server and unplugged. Waited 10 minutes and reconnect…" at bounding box center [328, 157] width 151 height 20
type textarea "Verified SN. Powered down server and unplugged. Waited 10 minutes and reconnect…"
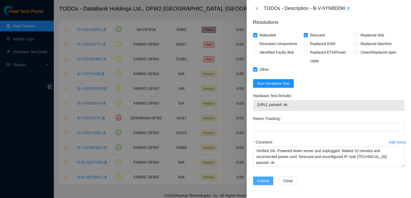
click at [267, 181] on span "Submit" at bounding box center [263, 181] width 12 height 6
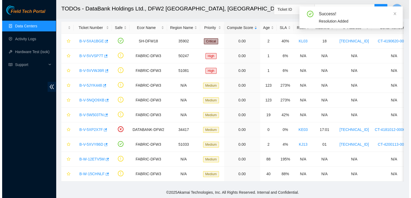
scroll to position [27, 0]
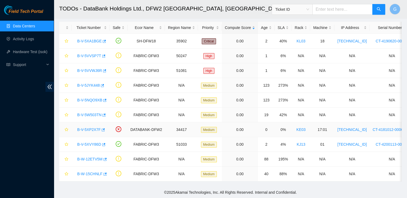
click at [94, 128] on link "B-V-5XP2X7F" at bounding box center [88, 130] width 23 height 4
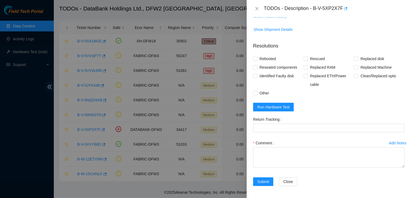
scroll to position [0, 0]
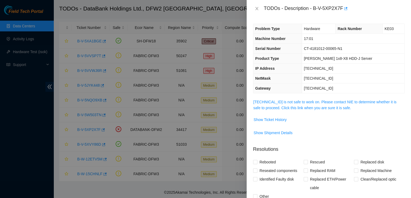
click at [304, 104] on span "184.31.0.81 is not safe to work on. Please contact NIE to determine whether it …" at bounding box center [328, 105] width 151 height 12
click at [304, 108] on link "184.31.0.81 is not safe to work on. Please contact NIE to determine whether it …" at bounding box center [324, 105] width 143 height 10
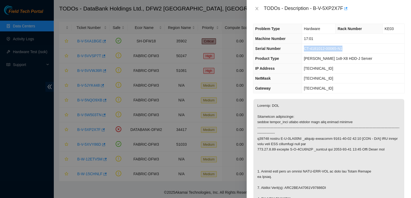
drag, startPoint x: 350, startPoint y: 48, endPoint x: 310, endPoint y: 47, distance: 40.3
click at [310, 47] on td "CT-4181012-00065-N1" at bounding box center [352, 49] width 102 height 10
copy span "CT-4181012-00065-N1"
click at [358, 2] on div "TODOs - Description - B-V-5XP2X7F" at bounding box center [328, 8] width 164 height 17
drag, startPoint x: 312, startPoint y: 8, endPoint x: 341, endPoint y: 11, distance: 28.7
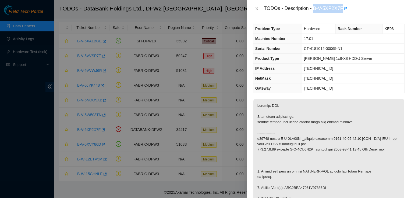
click at [341, 11] on div "TODOs - Description - B-V-5XP2X7F" at bounding box center [334, 8] width 141 height 9
copy div "B-V-5XP2X7F"
drag, startPoint x: 349, startPoint y: 47, endPoint x: 310, endPoint y: 46, distance: 39.2
click at [310, 46] on td "CT-4181012-00065-N1" at bounding box center [352, 49] width 102 height 10
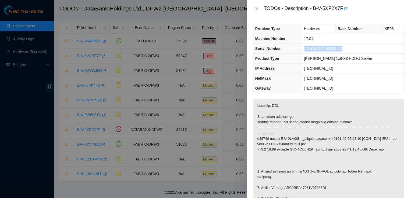
copy span "CT-4181012-00065-N1"
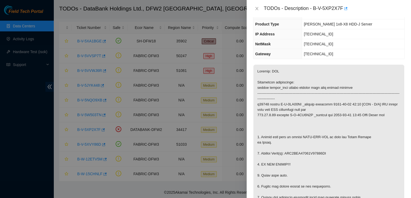
scroll to position [34, 0]
drag, startPoint x: 314, startPoint y: 8, endPoint x: 342, endPoint y: 9, distance: 28.0
click at [342, 9] on div "TODOs - Description - B-V-5XP2X7F" at bounding box center [334, 8] width 141 height 9
copy div "B-V-5XP2X7F"
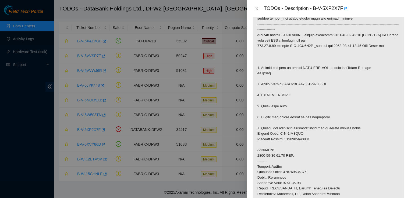
scroll to position [119, 0]
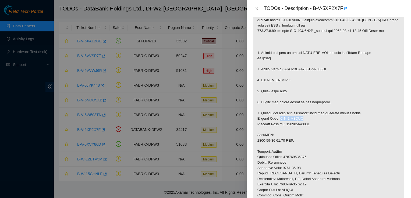
drag, startPoint x: 305, startPoint y: 117, endPoint x: 279, endPoint y: 118, distance: 26.1
click at [279, 118] on p at bounding box center [328, 126] width 151 height 293
copy p "B-V-5XT3PFD"
click at [361, 142] on p at bounding box center [328, 126] width 151 height 293
drag, startPoint x: 316, startPoint y: 159, endPoint x: 285, endPoint y: 158, distance: 31.2
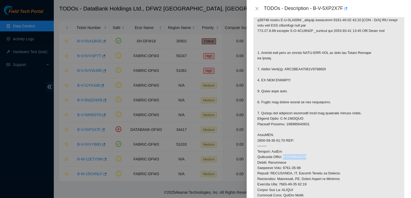
click at [285, 158] on p at bounding box center [328, 126] width 151 height 293
copy p "463470063681"
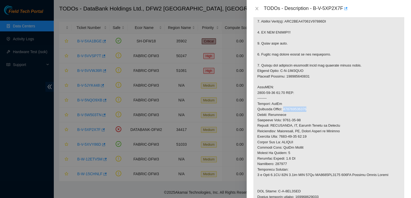
scroll to position [167, 0]
click at [327, 149] on p at bounding box center [328, 78] width 151 height 293
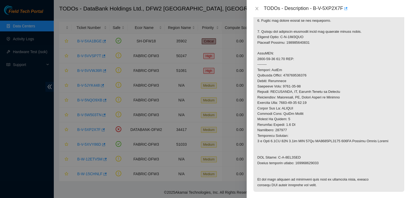
scroll to position [200, 0]
click at [303, 162] on p at bounding box center [328, 45] width 151 height 293
click at [303, 161] on p at bounding box center [328, 45] width 151 height 293
drag, startPoint x: 307, startPoint y: 158, endPoint x: 278, endPoint y: 158, distance: 29.0
click at [278, 158] on p at bounding box center [328, 45] width 151 height 293
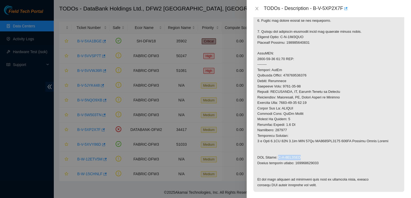
copy p "B-V-5XT3PFM"
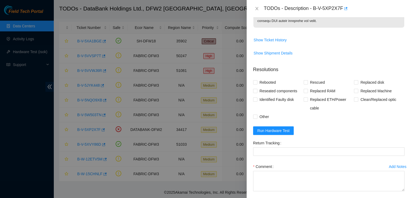
scroll to position [411, 0]
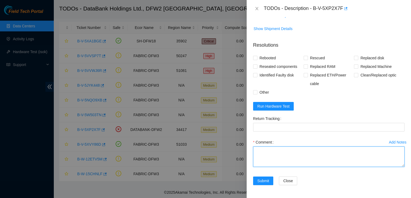
click at [279, 157] on textarea "Comment" at bounding box center [328, 157] width 151 height 20
paste textarea "Ticket: B-V-5XP2X7F New SN: WFKA8NWC Old SN: WFK0DPQ5 Service Order: B-V-5XT3PF…"
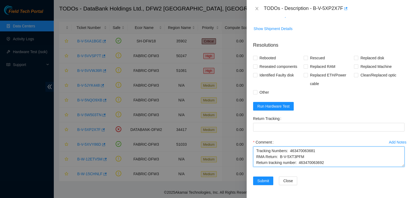
drag, startPoint x: 325, startPoint y: 157, endPoint x: 298, endPoint y: 157, distance: 26.9
click at [298, 157] on textarea "Ticket: B-V-5XP2X7F New SN: WFKA8NWC Old SN: WFK0DPQ5 Service Order: B-V-5XT3PF…" at bounding box center [328, 157] width 151 height 20
type textarea "Ticket: B-V-5XP2X7F New SN: WFKA8NWC Old SN: WFK0DPQ5 Service Order: B-V-5XT3PF…"
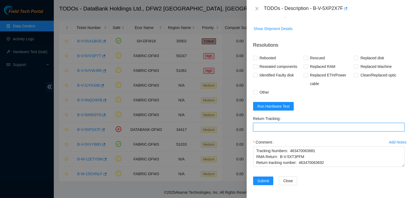
click at [302, 123] on Tracking "Return Tracking" at bounding box center [328, 127] width 151 height 9
paste Tracking "463470063692"
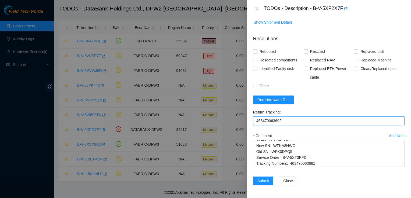
scroll to position [0, 0]
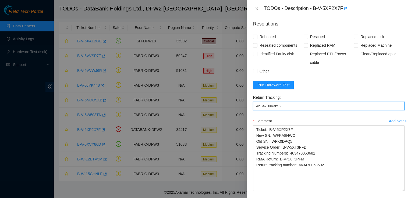
drag, startPoint x: 399, startPoint y: 166, endPoint x: 401, endPoint y: 212, distance: 46.0
click at [401, 174] on html "Field Tech Portal Data Centers Activity Logs Hardware Test (isok) Support TODOs…" at bounding box center [205, 75] width 411 height 198
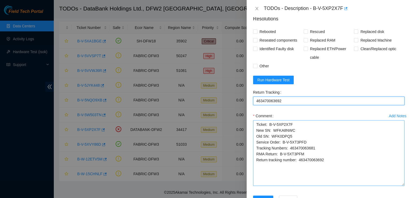
scroll to position [430, 0]
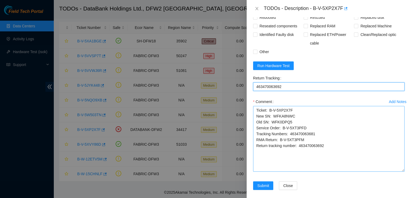
type Tracking "463470063692"
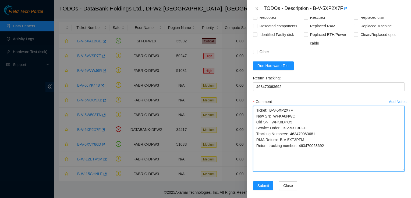
click at [253, 131] on textarea "Ticket: B-V-5XP2X7F New SN: WFKA8NWC Old SN: WFK0DPQ5 Service Order: B-V-5XT3PF…" at bounding box center [328, 139] width 151 height 66
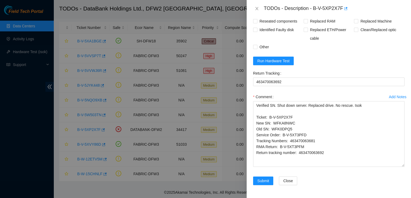
scroll to position [456, 0]
drag, startPoint x: 279, startPoint y: 64, endPoint x: 282, endPoint y: 68, distance: 5.1
click at [282, 68] on form "Resolutions Rebooted Rescued Replaced disk Reseated components Replaced RAM Rep…" at bounding box center [328, 92] width 151 height 200
click at [279, 60] on span "Run Hardware Test" at bounding box center [273, 61] width 32 height 6
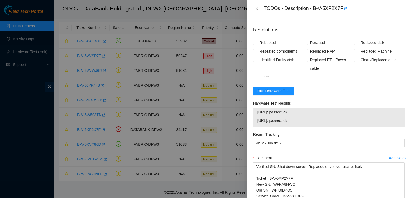
scroll to position [405, 0]
drag, startPoint x: 303, startPoint y: 141, endPoint x: 257, endPoint y: 139, distance: 46.3
click at [257, 125] on td "184.31.0.81: passed: ok" at bounding box center [328, 121] width 143 height 8
copy span "184.31.0.81: passed: ok"
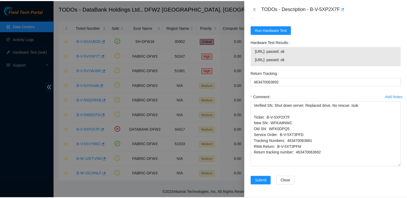
scroll to position [487, 0]
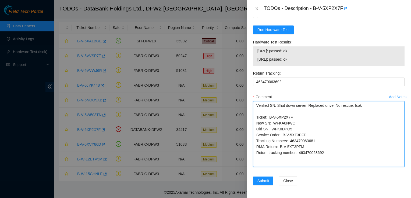
paste textarea "184.31.0.81: passed: ok"
click at [255, 103] on textarea "Verified SN. Shut down server. Replaced drive. No rescue. Isok 184.31.0.81: pas…" at bounding box center [328, 134] width 151 height 66
paste textarea "Contacted nocc for approval to work on server"
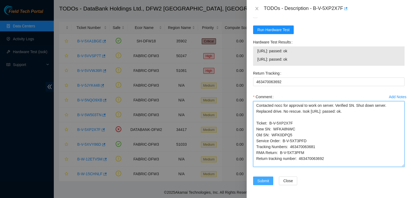
type textarea "Contacted nocc for approval to work on server. Verified SN. Shut down server. R…"
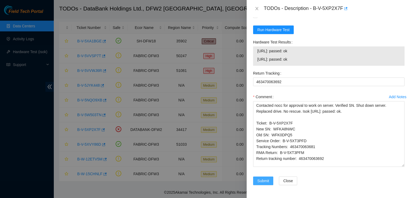
click at [261, 181] on span "Submit" at bounding box center [263, 181] width 12 height 6
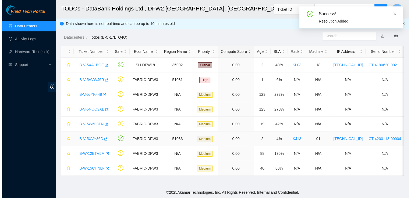
scroll to position [0, 0]
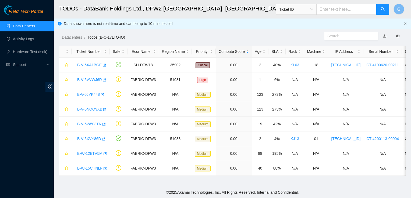
click at [13, 26] on link "Data Centers" at bounding box center [24, 26] width 22 height 4
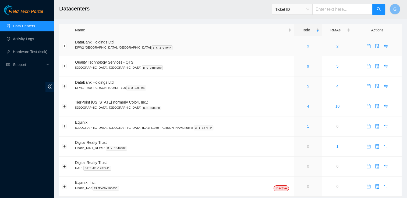
click at [307, 46] on link "9" at bounding box center [308, 46] width 2 height 4
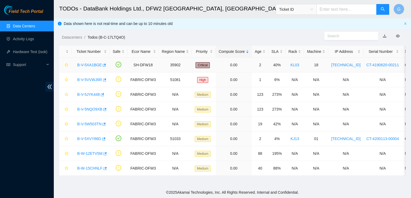
click at [91, 66] on link "B-V-5XA1BGE" at bounding box center [89, 65] width 24 height 4
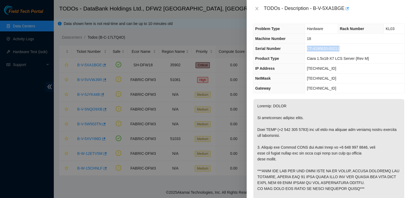
drag, startPoint x: 342, startPoint y: 47, endPoint x: 306, endPoint y: 51, distance: 36.2
click at [306, 51] on td "CT-4190620-00211" at bounding box center [353, 49] width 99 height 10
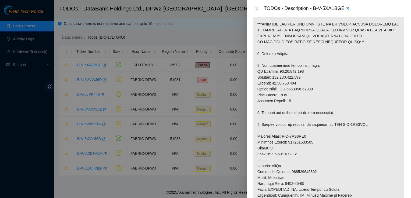
scroll to position [161, 0]
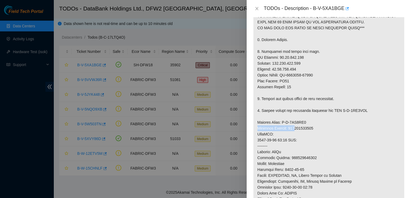
drag, startPoint x: 307, startPoint y: 121, endPoint x: 295, endPoint y: 127, distance: 13.5
click at [295, 127] on p at bounding box center [328, 107] width 151 height 339
drag, startPoint x: 295, startPoint y: 127, endPoint x: 325, endPoint y: 124, distance: 30.1
click at [325, 124] on p at bounding box center [328, 107] width 151 height 339
drag, startPoint x: 306, startPoint y: 123, endPoint x: 281, endPoint y: 120, distance: 26.0
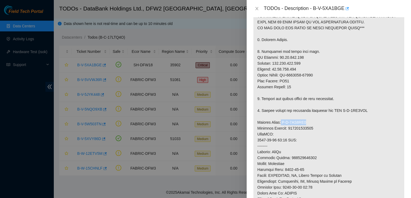
click at [281, 120] on p at bounding box center [328, 107] width 151 height 339
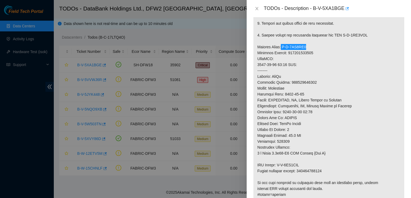
scroll to position [235, 0]
drag, startPoint x: 313, startPoint y: 82, endPoint x: 287, endPoint y: 84, distance: 25.9
click at [287, 84] on p at bounding box center [328, 33] width 151 height 339
click at [305, 163] on p at bounding box center [328, 33] width 151 height 339
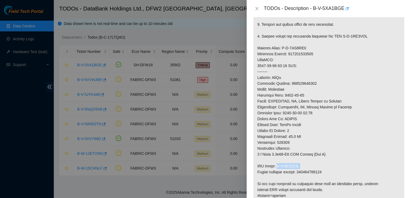
drag, startPoint x: 304, startPoint y: 165, endPoint x: 279, endPoint y: 169, distance: 24.7
click at [279, 169] on p at bounding box center [328, 33] width 151 height 339
drag, startPoint x: 325, startPoint y: 172, endPoint x: 299, endPoint y: 173, distance: 26.1
click at [299, 173] on p at bounding box center [328, 33] width 151 height 339
drag, startPoint x: 314, startPoint y: 9, endPoint x: 342, endPoint y: 10, distance: 28.5
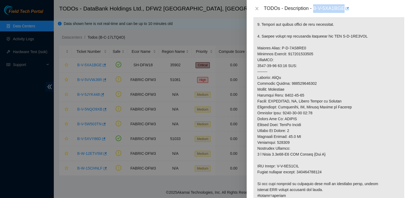
click at [342, 10] on div "TODOs - Description - B-V-5XA1BGE" at bounding box center [334, 8] width 141 height 9
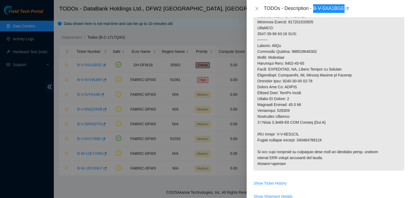
scroll to position [268, 0]
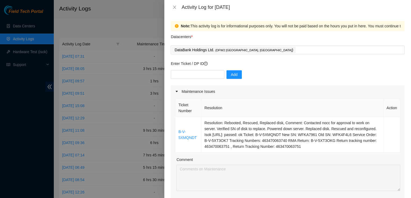
click at [18, 31] on div at bounding box center [205, 99] width 411 height 198
click at [21, 26] on div at bounding box center [205, 99] width 411 height 198
drag, startPoint x: 21, startPoint y: 26, endPoint x: 180, endPoint y: 6, distance: 159.5
click at [180, 6] on div "Activity Log for [DATE]" at bounding box center [287, 7] width 233 height 6
click at [172, 9] on icon "close" at bounding box center [174, 7] width 4 height 4
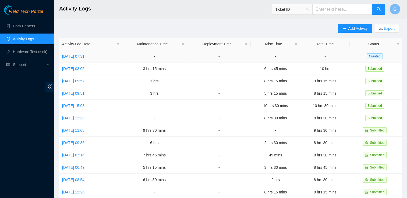
click at [87, 53] on td "[DATE] 07:31" at bounding box center [90, 56] width 62 height 12
click at [84, 56] on link "[DATE] 07:31" at bounding box center [73, 56] width 22 height 4
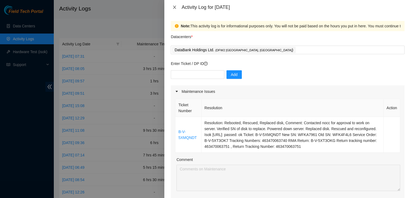
click at [176, 9] on button "Close" at bounding box center [175, 7] width 8 height 5
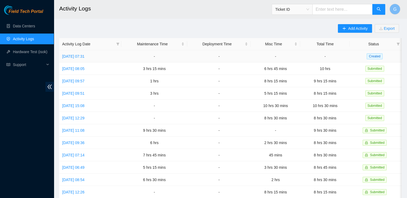
click at [82, 59] on td "[DATE] 07:31" at bounding box center [90, 56] width 62 height 12
click at [84, 55] on link "[DATE] 07:31" at bounding box center [73, 56] width 22 height 4
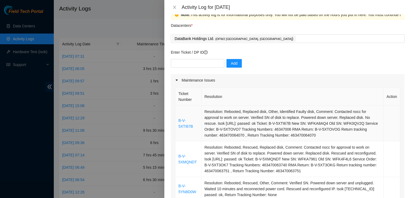
scroll to position [12, 0]
drag, startPoint x: 331, startPoint y: 112, endPoint x: 247, endPoint y: 118, distance: 83.8
click at [247, 118] on td "Resolution: Rebooted, Replaced disk, Other, Identified Faulty disk, Comment: Co…" at bounding box center [292, 124] width 182 height 36
copy td "Contacted nocc for approval to work on server"
